Goal: Task Accomplishment & Management: Complete application form

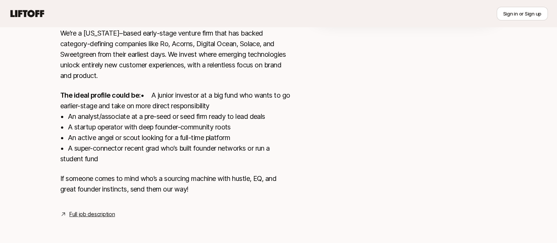
scroll to position [227, 0]
click at [82, 215] on link "Full job description" at bounding box center [91, 214] width 45 height 9
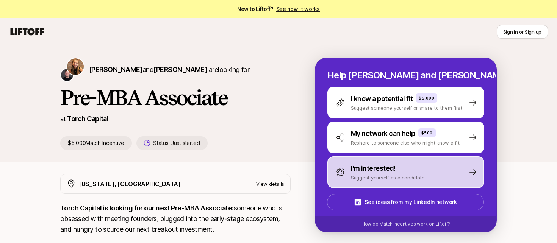
click at [352, 174] on p "Suggest yourself as a candidate" at bounding box center [388, 178] width 74 height 8
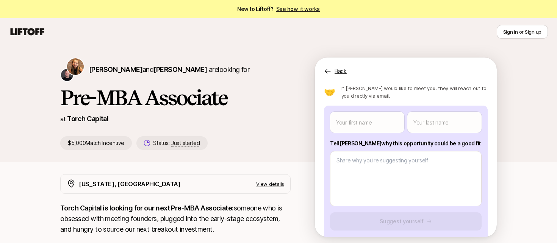
scroll to position [64, 0]
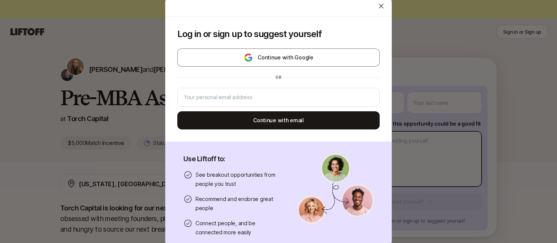
drag, startPoint x: 446, startPoint y: 143, endPoint x: 365, endPoint y: 136, distance: 81.4
click at [365, 136] on body "New to Liftoff? See how it works Sign in or Sign up Sign in or Sign up [PERSON_…" at bounding box center [278, 121] width 557 height 243
click at [380, 1] on div at bounding box center [381, 5] width 15 height 15
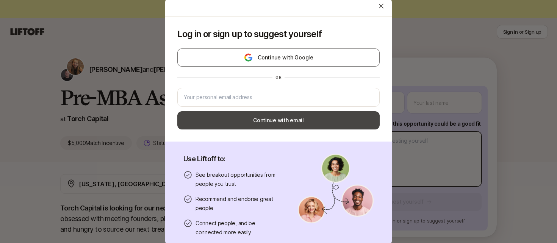
drag, startPoint x: 431, startPoint y: 141, endPoint x: 327, endPoint y: 121, distance: 105.6
click at [327, 121] on body "New to Liftoff? See how it works Sign in or Sign up Sign in or Sign up [PERSON_…" at bounding box center [278, 121] width 557 height 243
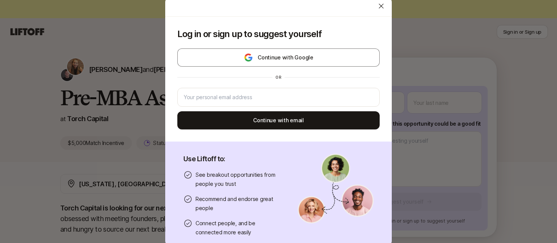
click at [381, 9] on icon at bounding box center [381, 6] width 8 height 8
type textarea "x"
